Goal: Transaction & Acquisition: Purchase product/service

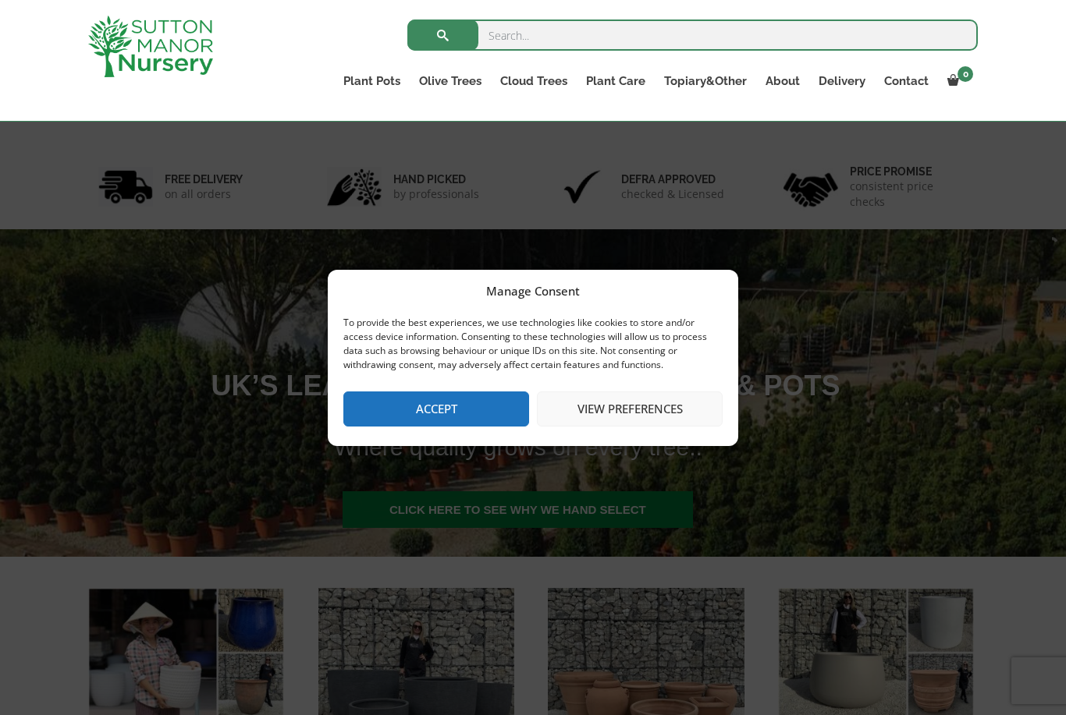
click at [430, 419] on button "Accept" at bounding box center [436, 409] width 186 height 35
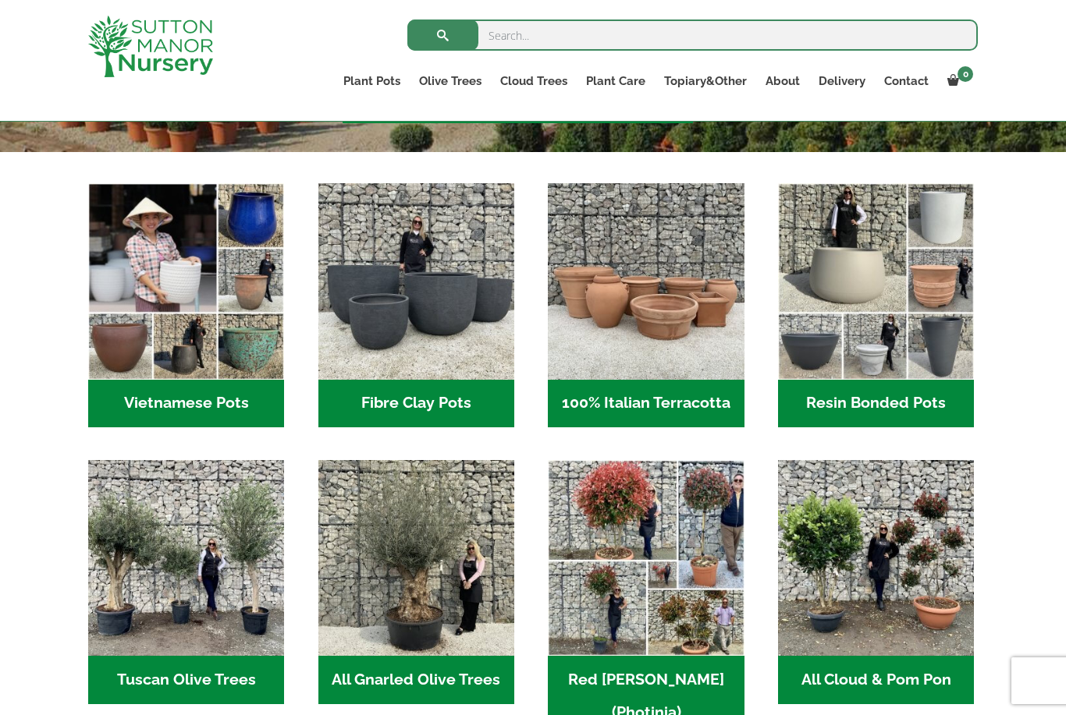
scroll to position [463, 0]
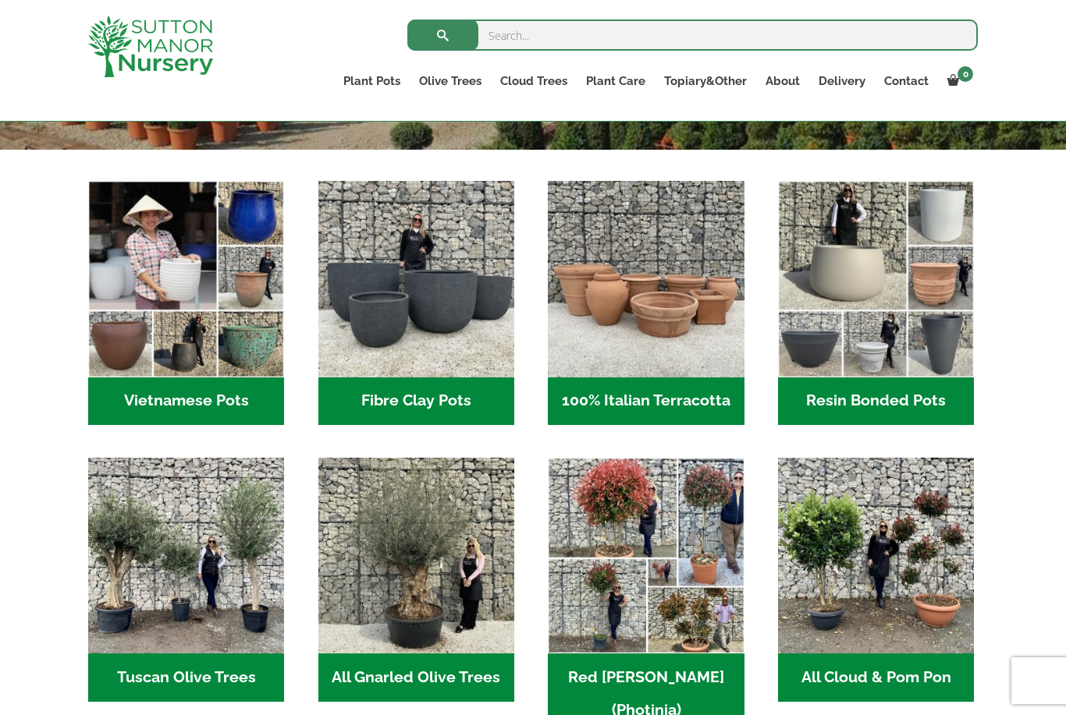
click at [392, 400] on h2 "Fibre Clay Pots (3)" at bounding box center [416, 402] width 196 height 48
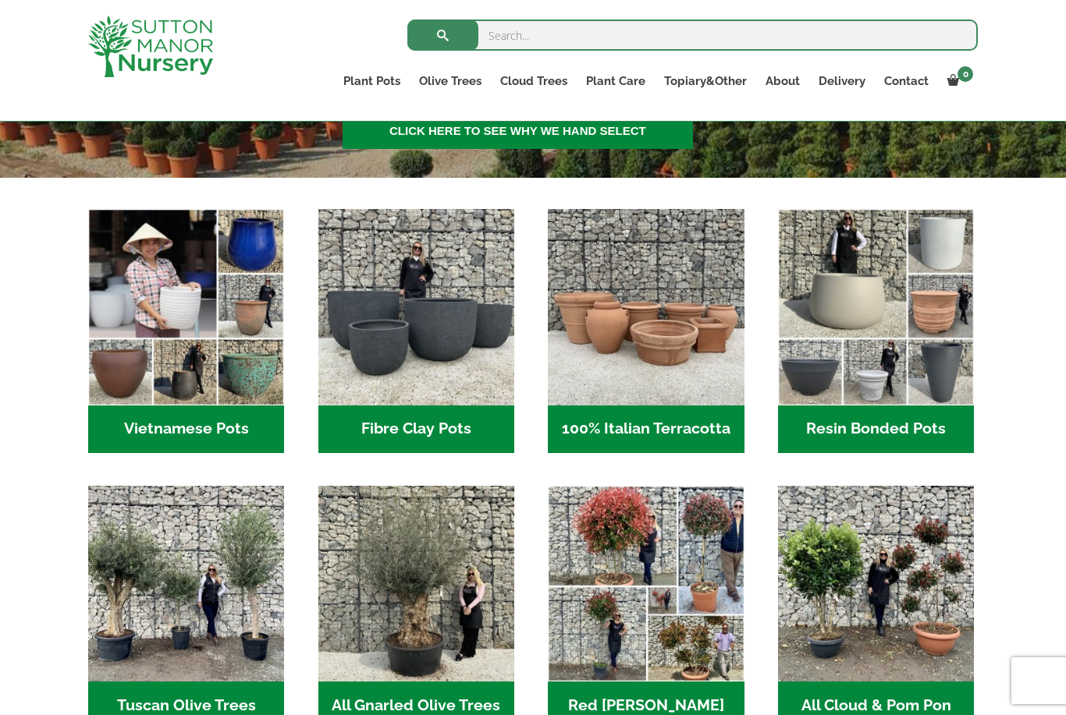
click at [884, 399] on img "Visit product category Resin Bonded Pots" at bounding box center [876, 307] width 196 height 196
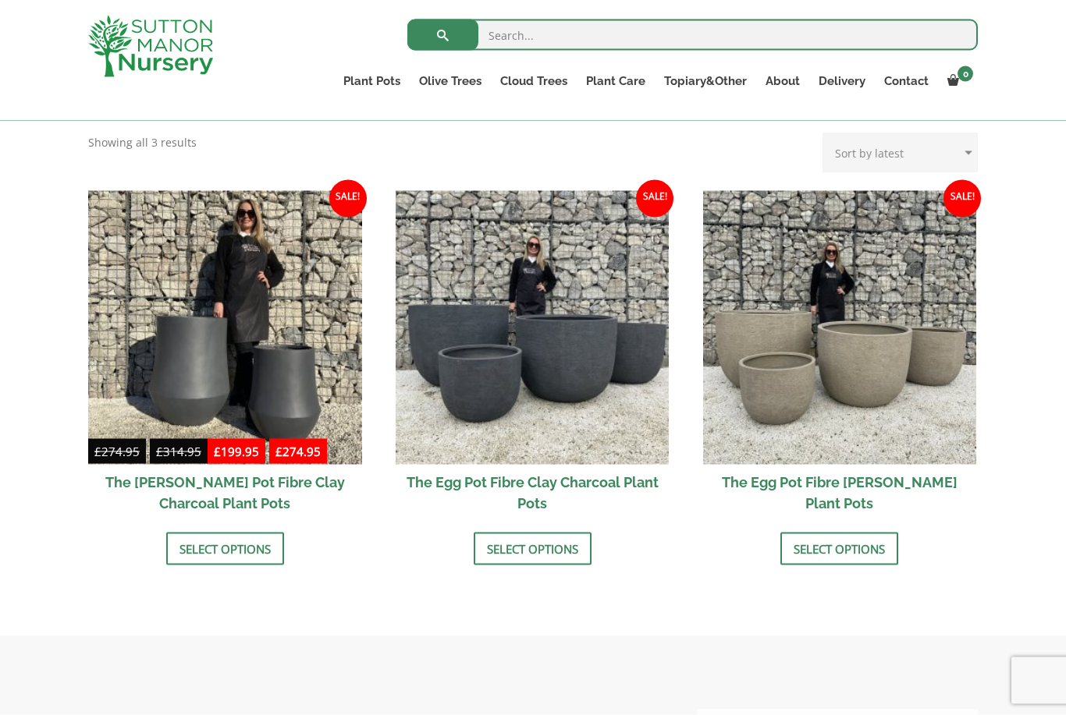
scroll to position [435, 0]
click at [786, 408] on img at bounding box center [840, 327] width 274 height 274
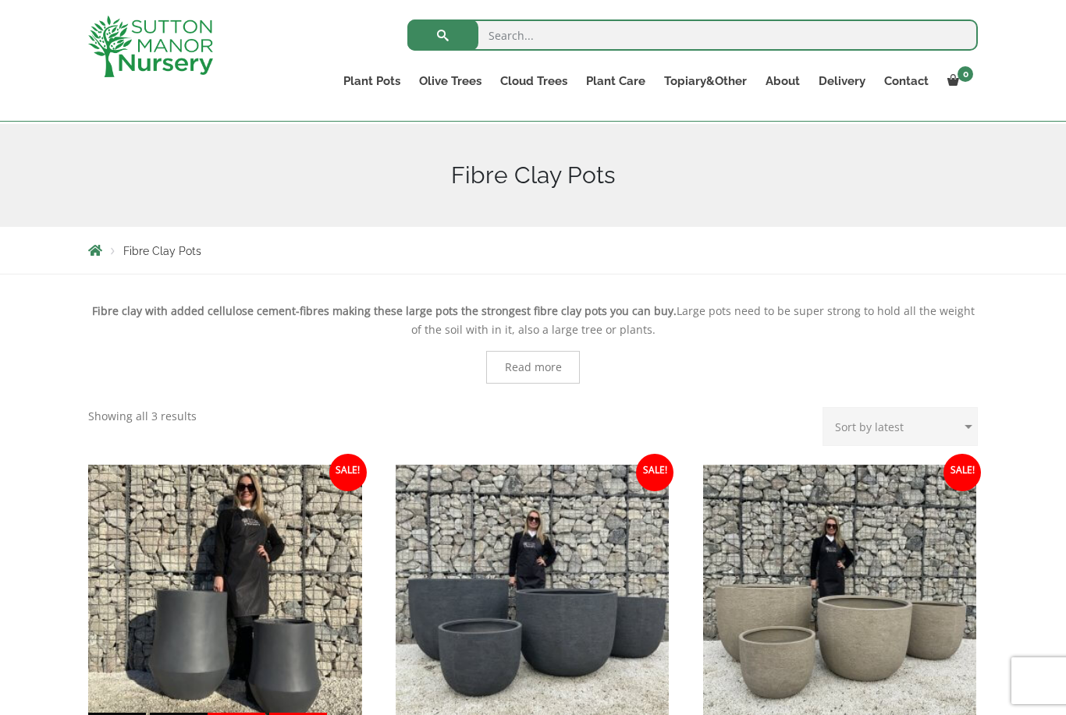
scroll to position [158, 0]
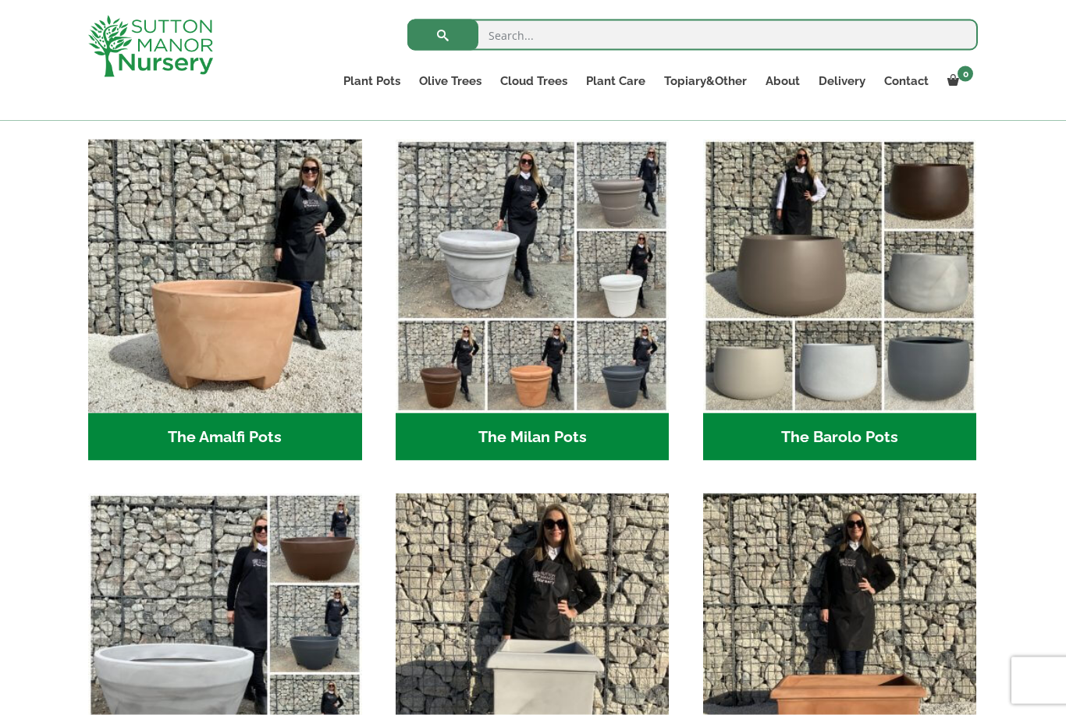
scroll to position [410, 0]
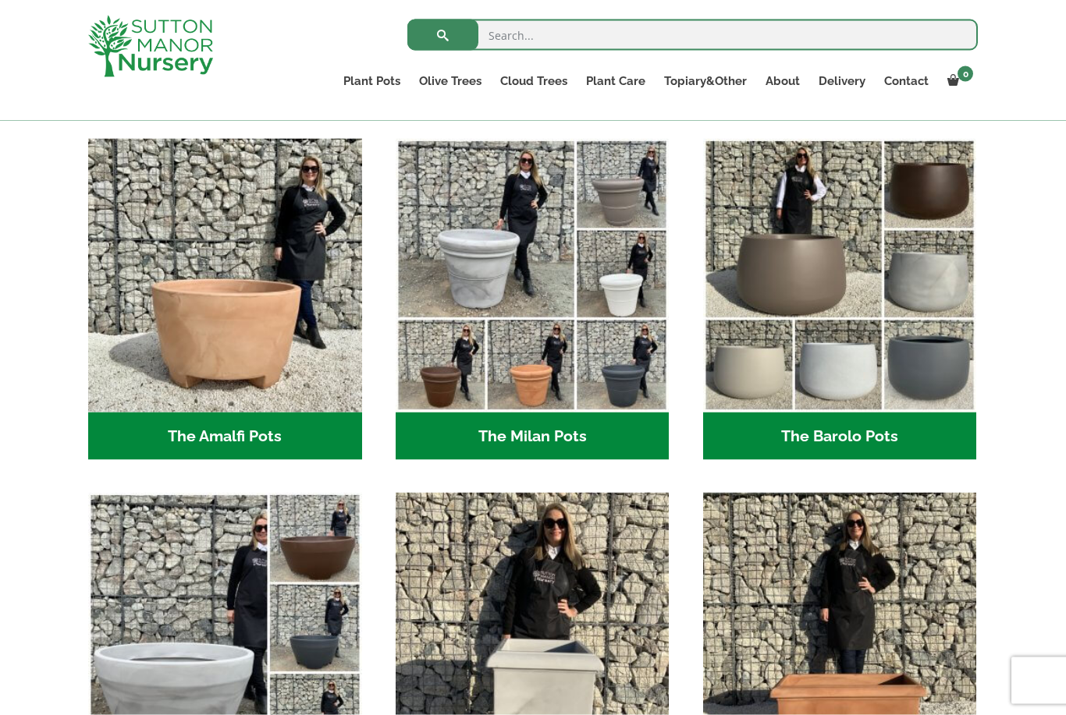
click at [818, 435] on h2 "The Barolo Pots (36)" at bounding box center [840, 437] width 274 height 48
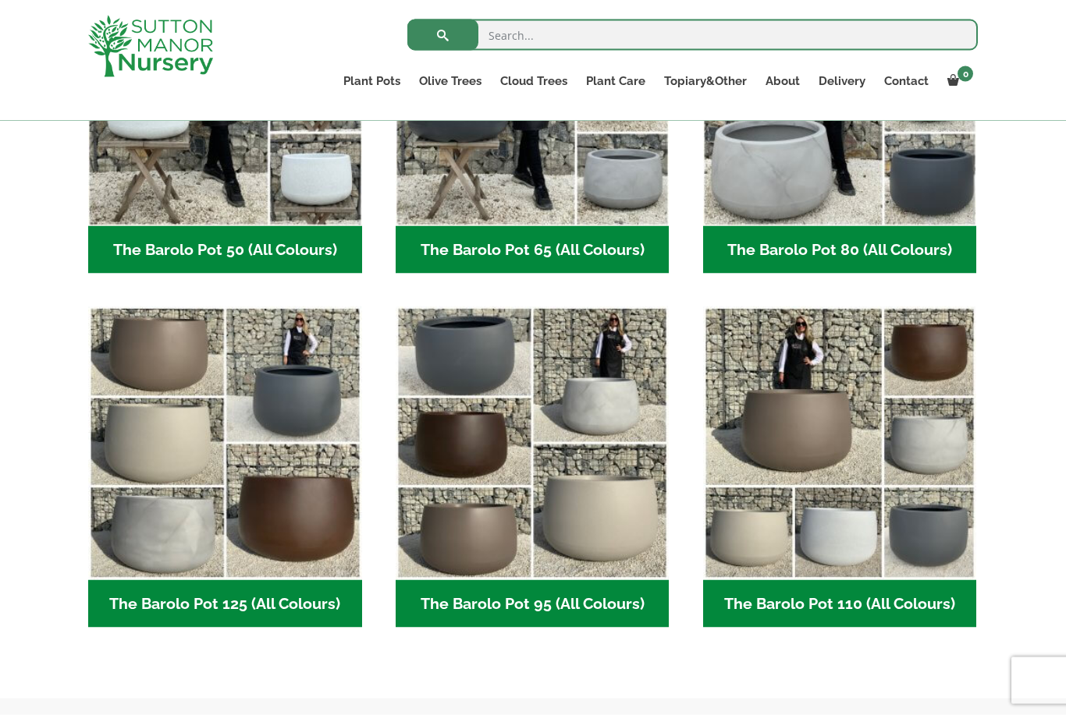
scroll to position [580, 0]
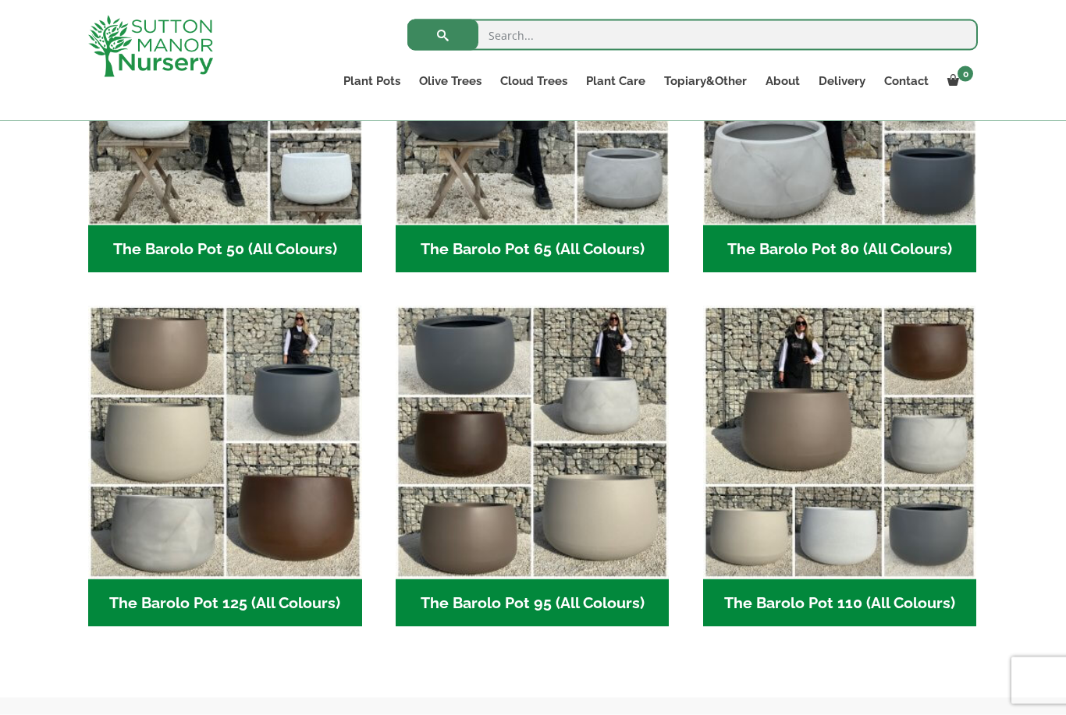
click at [810, 613] on h2 "The Barolo Pot 110 (All Colours) (6)" at bounding box center [840, 604] width 274 height 48
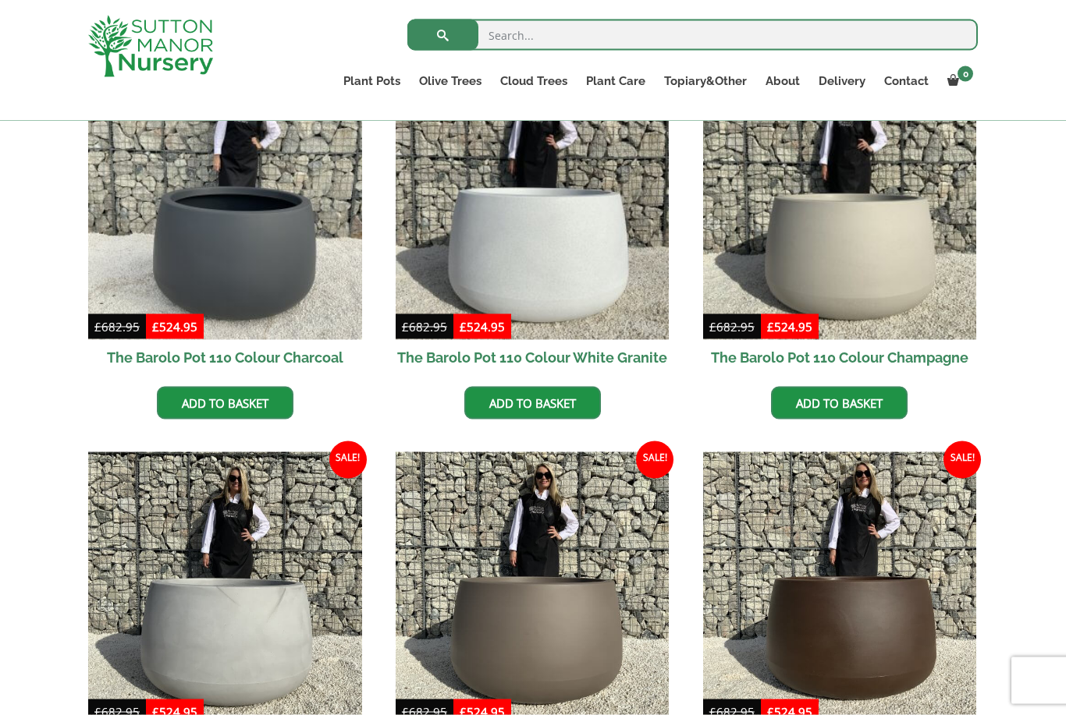
scroll to position [455, 0]
click at [825, 280] on img at bounding box center [840, 203] width 274 height 274
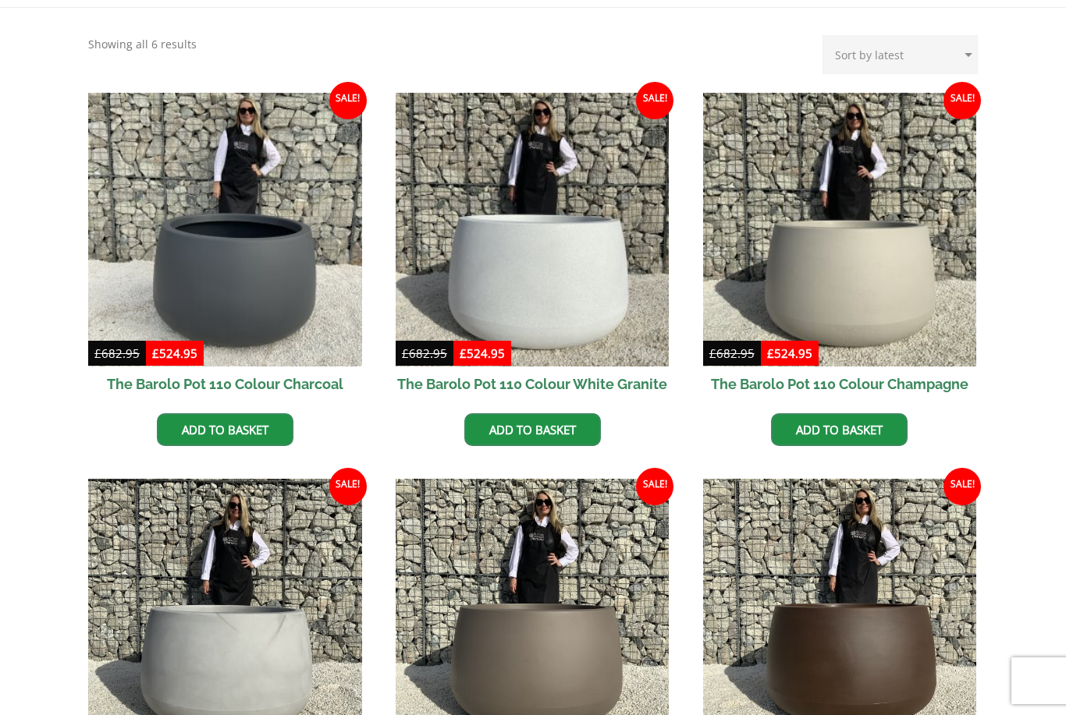
scroll to position [505, 0]
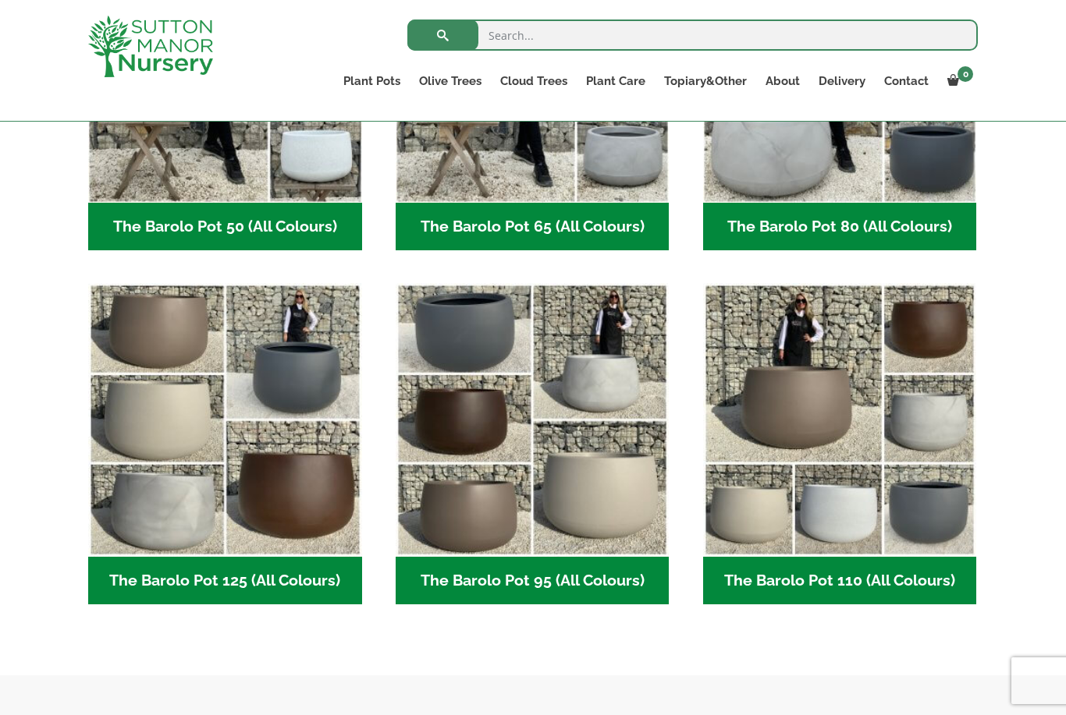
scroll to position [630, 0]
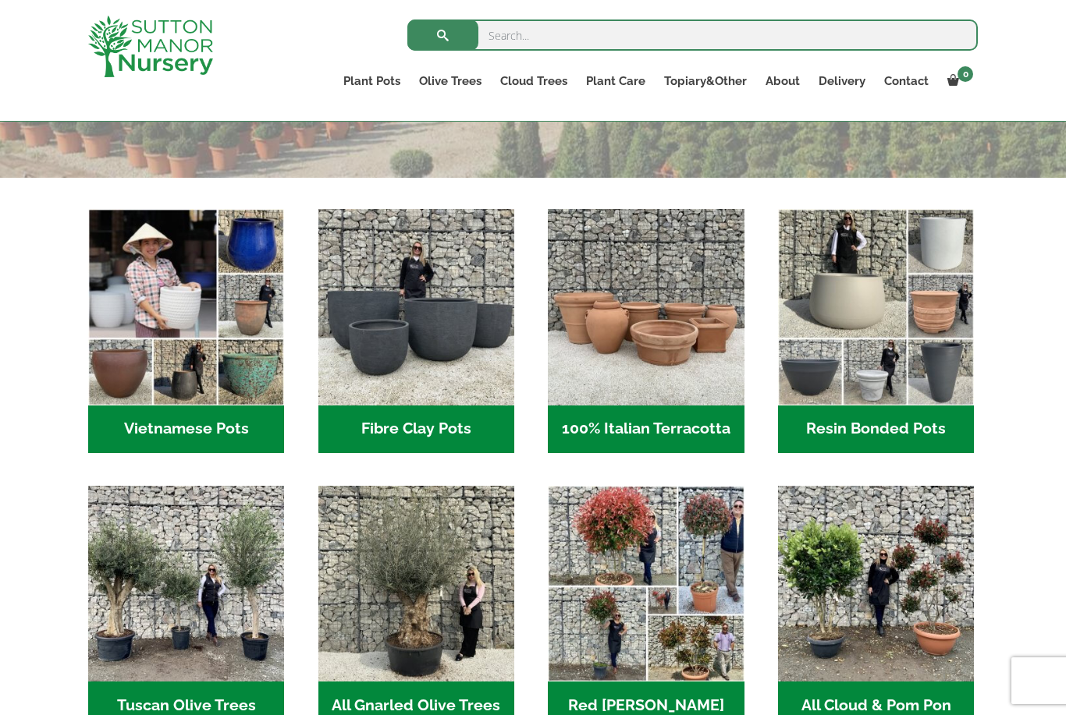
scroll to position [463, 0]
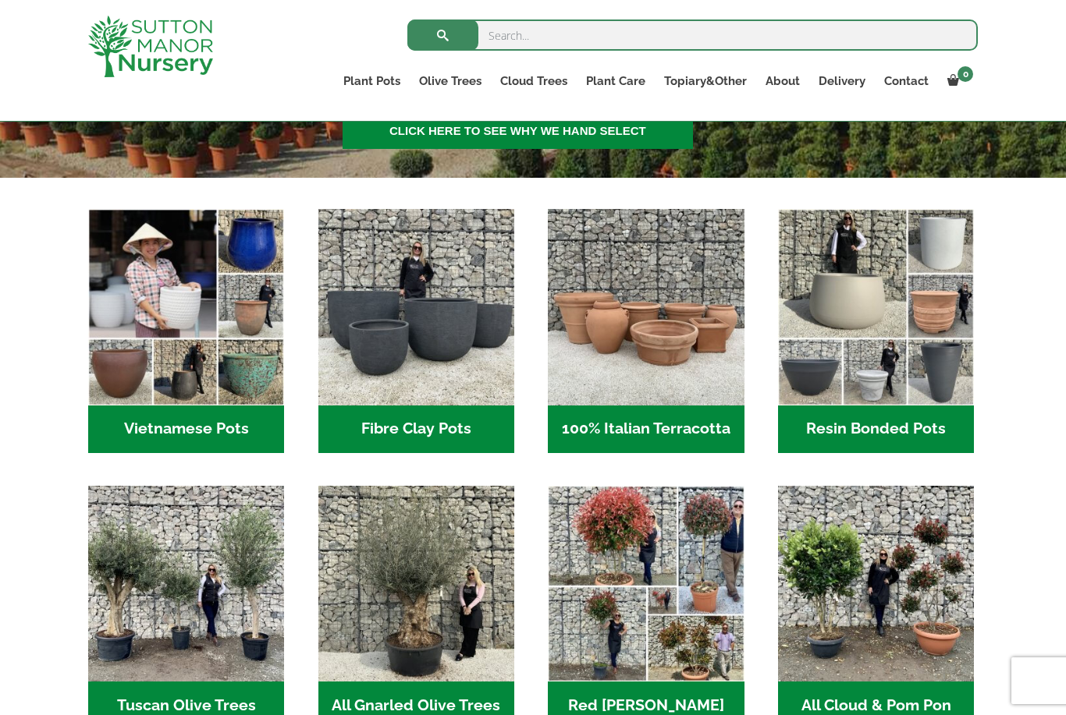
click at [382, 320] on img "Visit product category Fibre Clay Pots" at bounding box center [416, 307] width 196 height 196
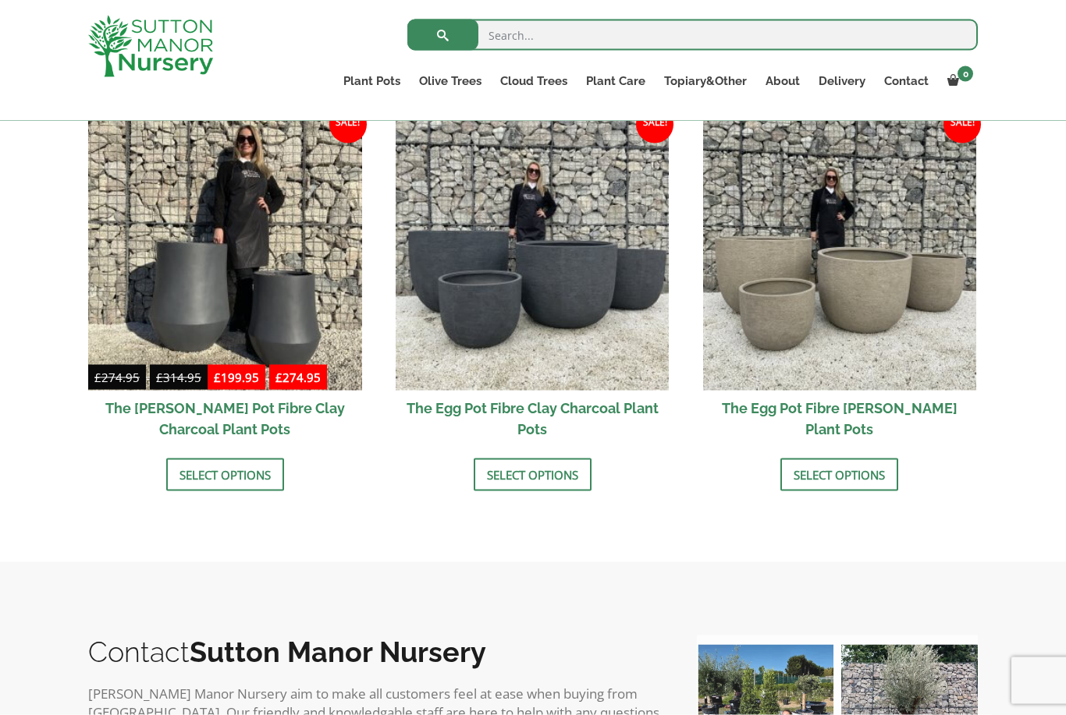
scroll to position [509, 0]
click at [797, 309] on img at bounding box center [840, 253] width 274 height 274
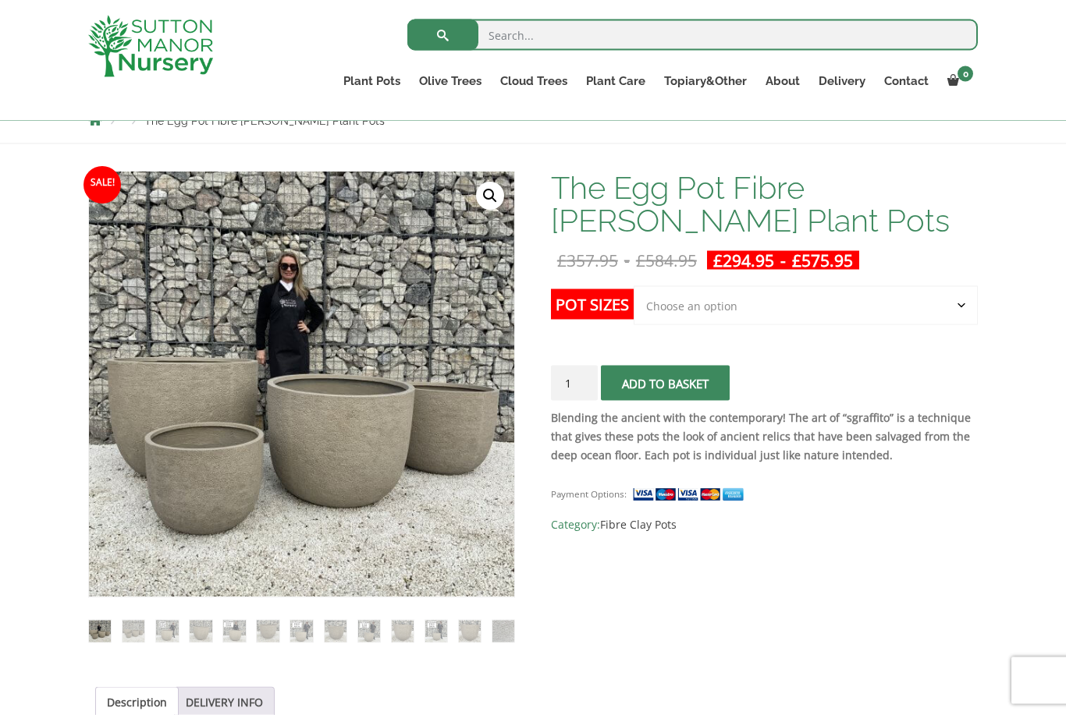
scroll to position [190, 0]
